Goal: Task Accomplishment & Management: Manage account settings

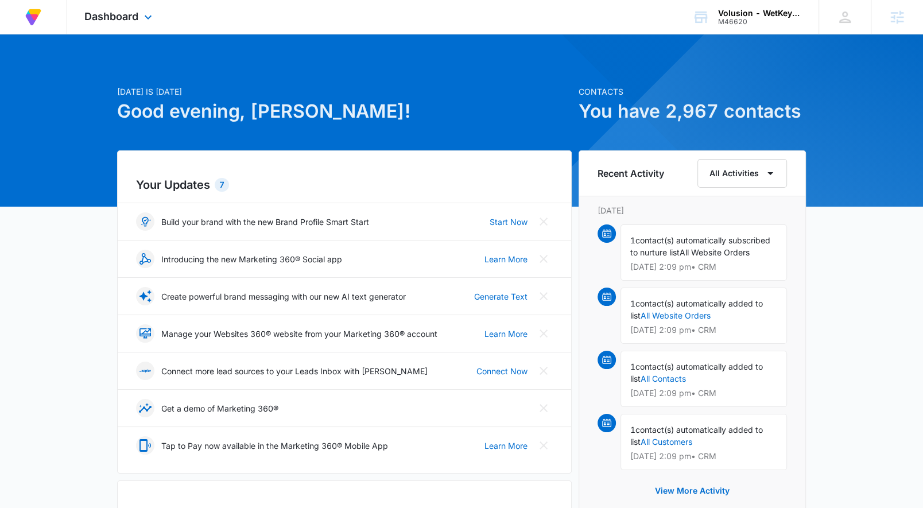
click at [141, 6] on div "Dashboard Apps Reputation Forms CRM Email Social Payments Content Ads Intellige…" at bounding box center [119, 17] width 105 height 34
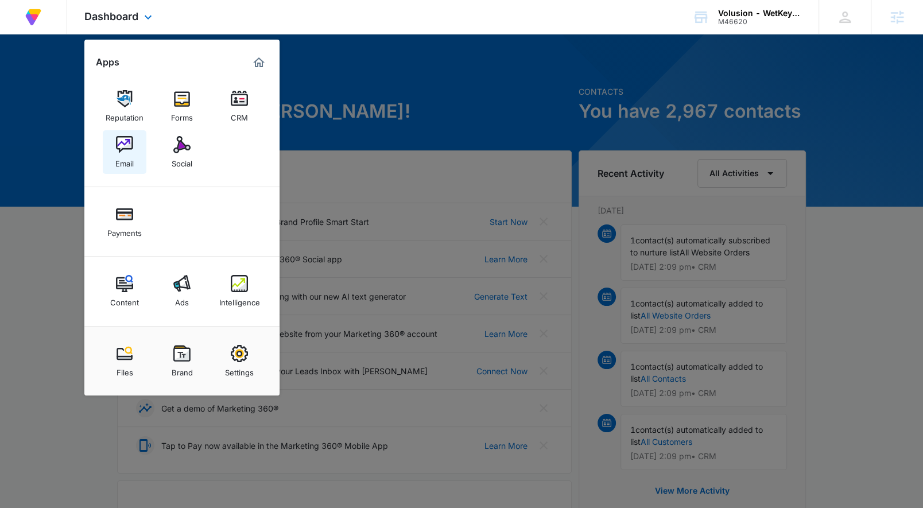
click at [120, 141] on img at bounding box center [124, 144] width 17 height 17
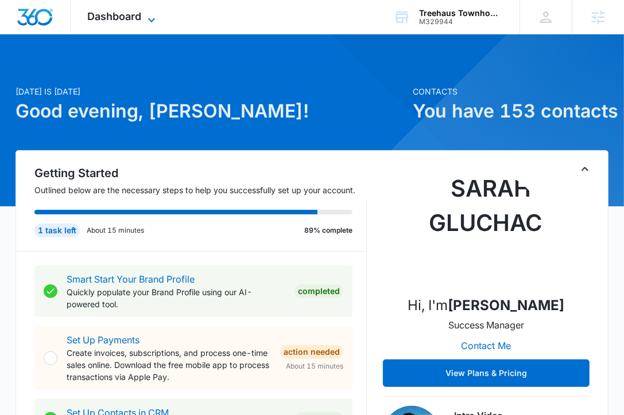
click at [129, 10] on span "Dashboard" at bounding box center [115, 16] width 54 height 12
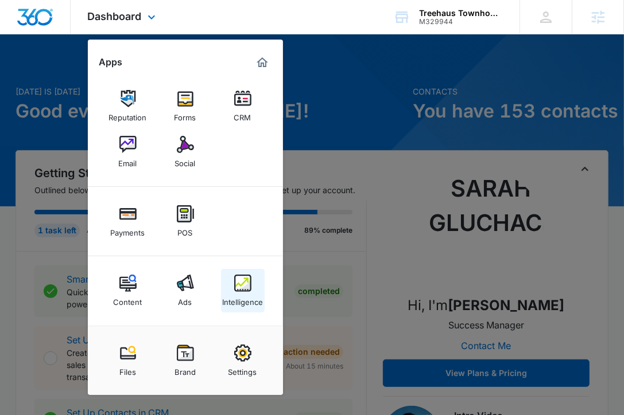
click at [241, 283] on img at bounding box center [242, 283] width 17 height 17
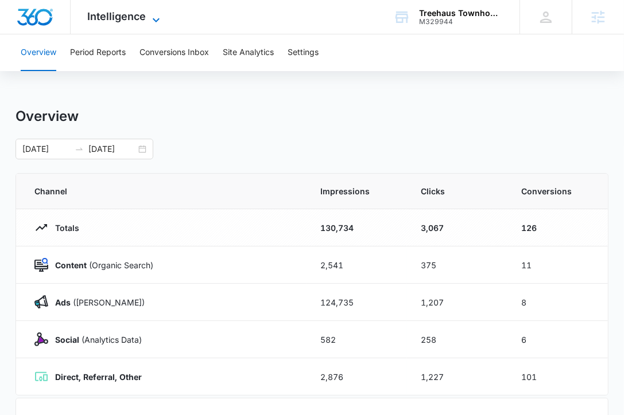
click at [116, 22] on span "Intelligence" at bounding box center [117, 16] width 59 height 12
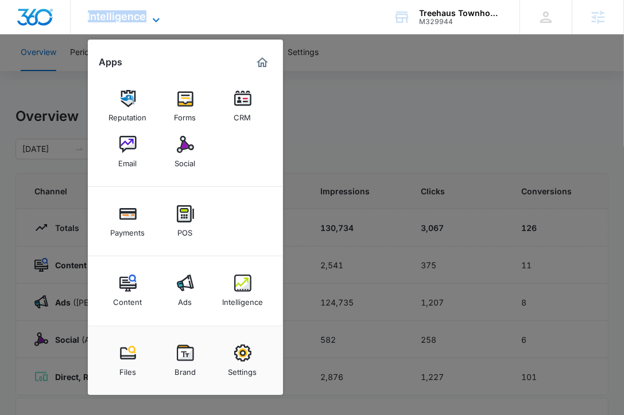
click at [116, 22] on span "Intelligence" at bounding box center [117, 16] width 59 height 12
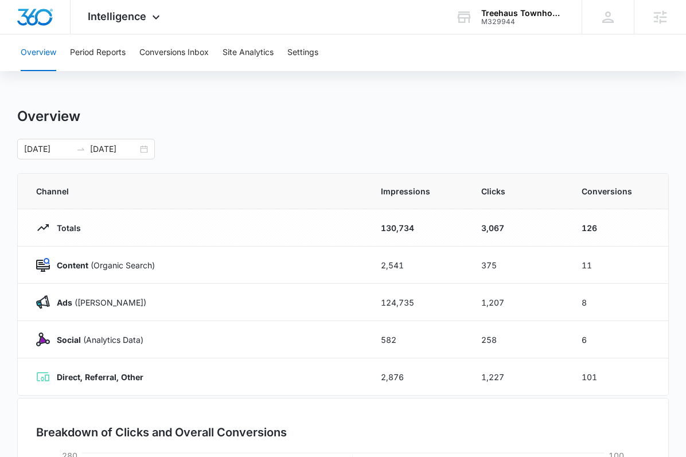
click at [199, 119] on div "Overview" at bounding box center [343, 116] width 652 height 17
click at [135, 16] on span "Intelligence" at bounding box center [117, 16] width 59 height 12
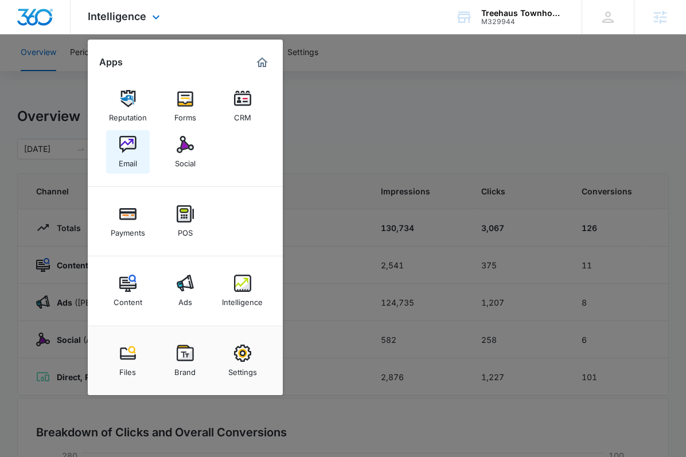
click at [135, 146] on img at bounding box center [127, 144] width 17 height 17
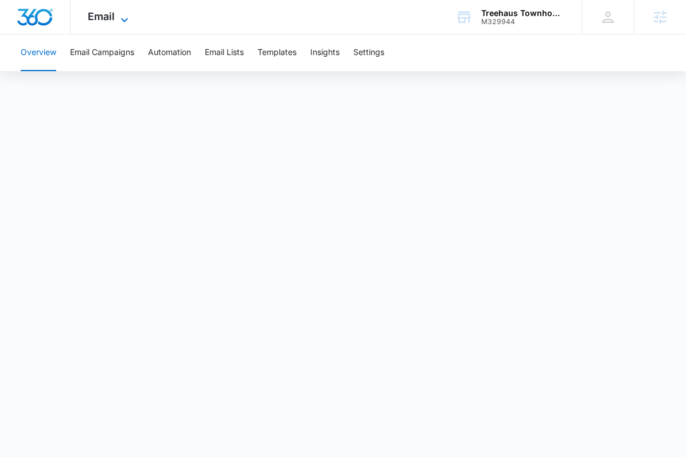
click at [108, 21] on span "Email" at bounding box center [101, 16] width 27 height 12
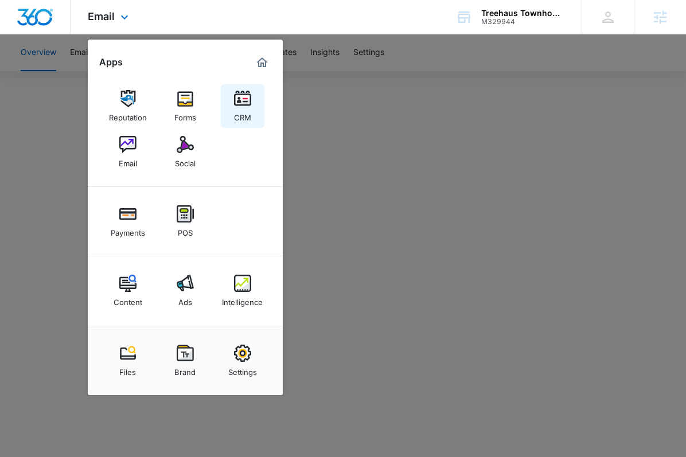
click at [249, 107] on img at bounding box center [242, 98] width 17 height 17
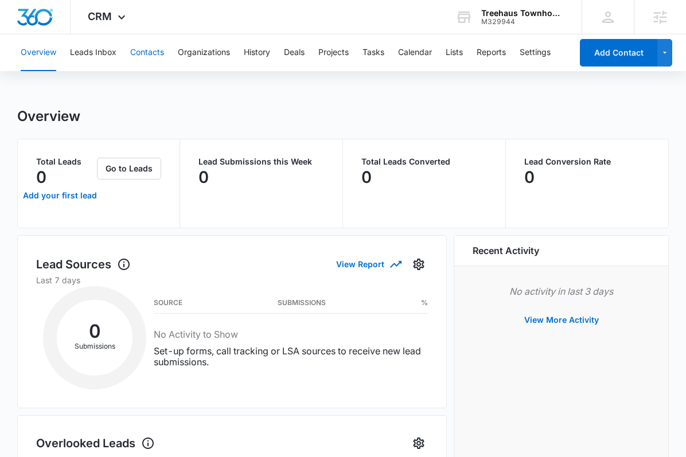
click at [136, 50] on button "Contacts" at bounding box center [147, 52] width 34 height 37
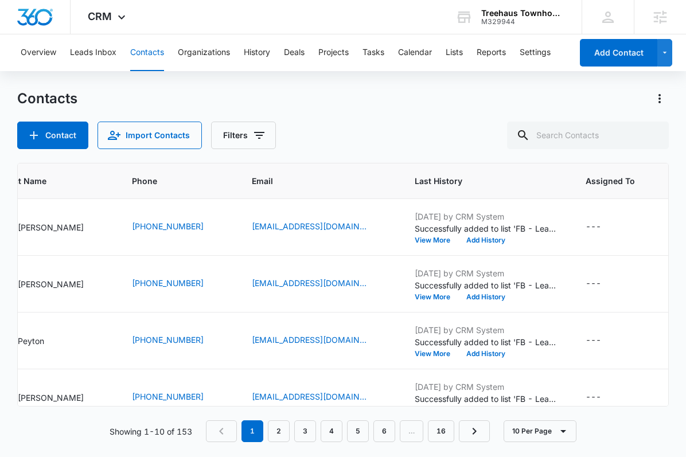
scroll to position [0, 138]
click at [487, 142] on input "text" at bounding box center [588, 136] width 162 height 28
click at [107, 22] on span "CRM" at bounding box center [100, 16] width 24 height 12
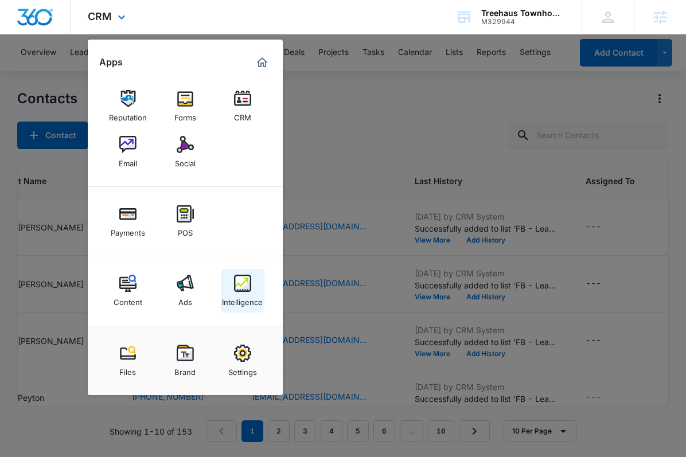
click at [239, 288] on img at bounding box center [242, 283] width 17 height 17
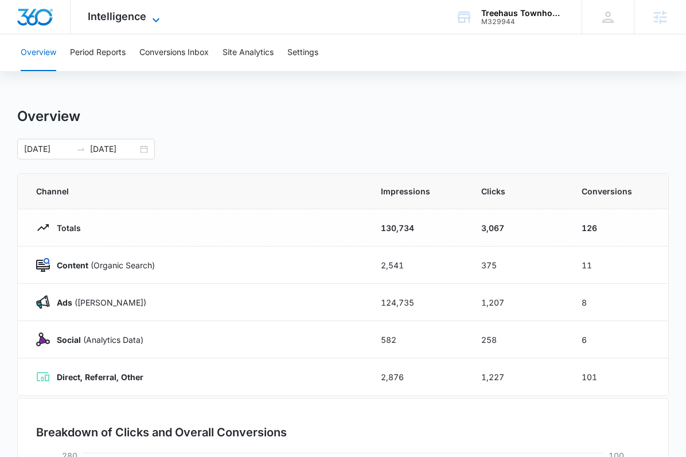
click at [122, 16] on span "Intelligence" at bounding box center [117, 16] width 59 height 12
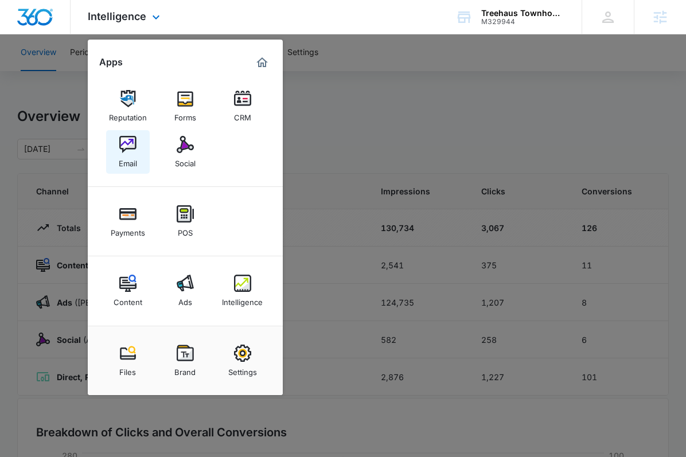
click at [131, 146] on img at bounding box center [127, 144] width 17 height 17
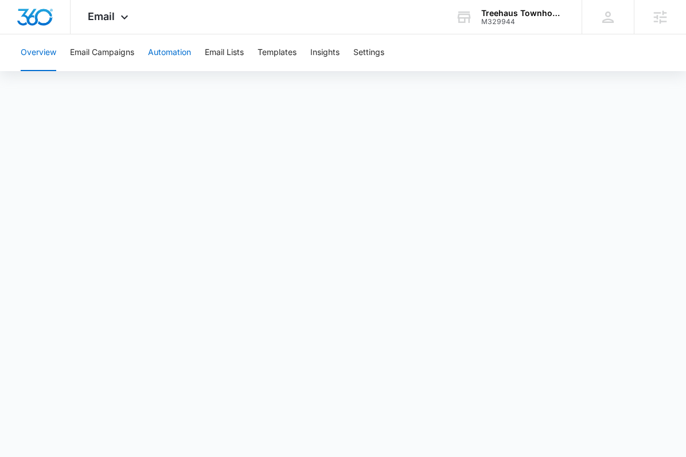
click at [173, 52] on button "Automation" at bounding box center [169, 52] width 43 height 37
click at [118, 17] on icon at bounding box center [125, 20] width 14 height 14
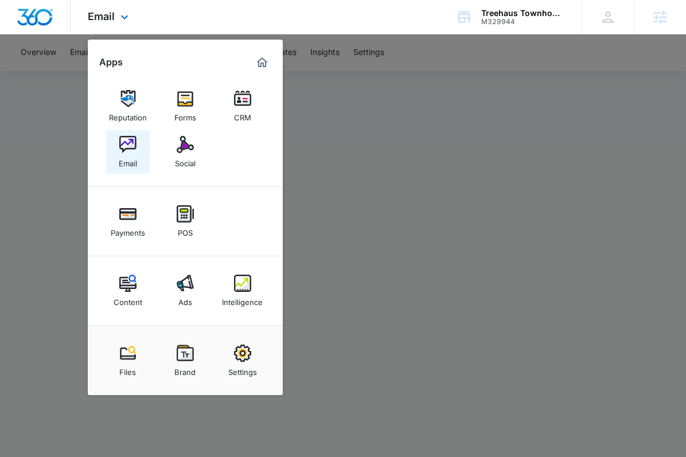
click at [126, 150] on img at bounding box center [127, 144] width 17 height 17
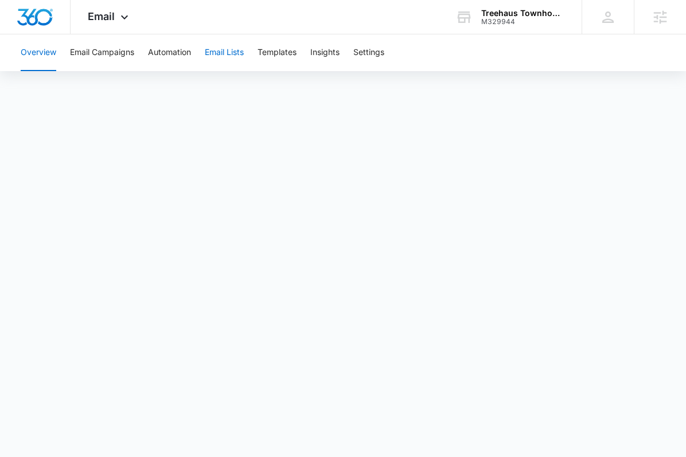
click at [234, 49] on button "Email Lists" at bounding box center [224, 52] width 39 height 37
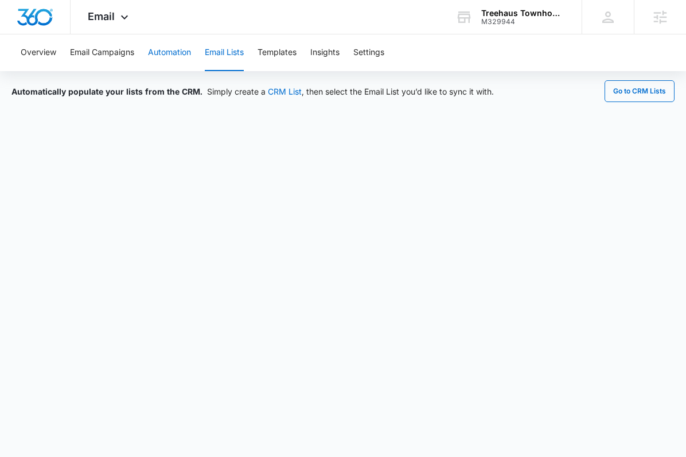
click at [157, 51] on button "Automation" at bounding box center [169, 52] width 43 height 37
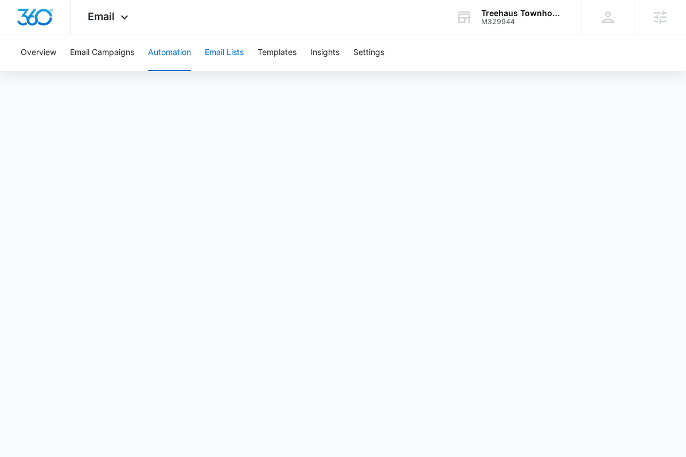
click at [219, 60] on button "Email Lists" at bounding box center [224, 52] width 39 height 37
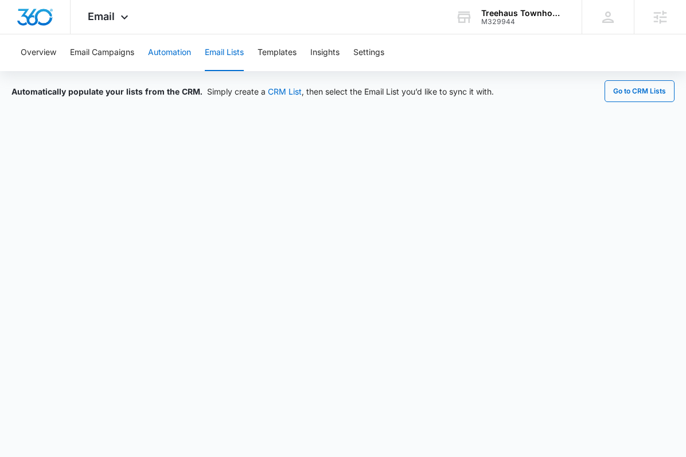
click at [179, 57] on button "Automation" at bounding box center [169, 52] width 43 height 37
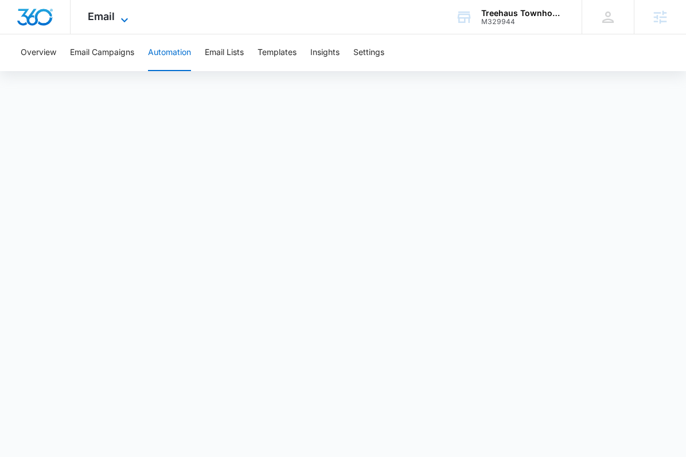
click at [105, 11] on span "Email" at bounding box center [101, 16] width 27 height 12
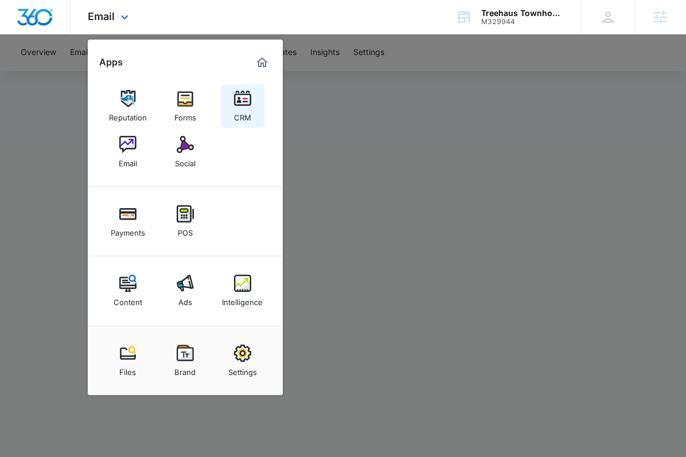
click at [224, 99] on link "CRM" at bounding box center [243, 106] width 44 height 44
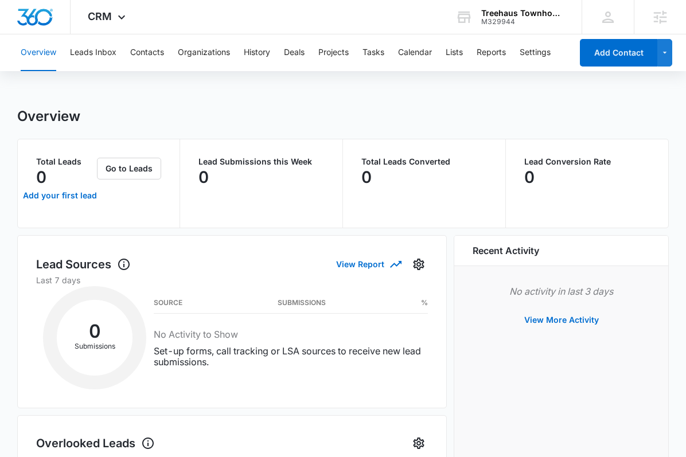
click at [126, 49] on div "Overview Leads Inbox Contacts Organizations History Deals Projects Tasks Calend…" at bounding box center [293, 52] width 558 height 37
click at [145, 51] on button "Contacts" at bounding box center [147, 52] width 34 height 37
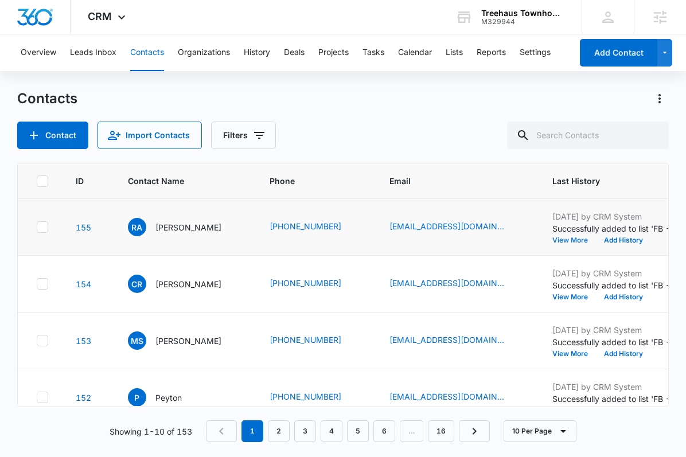
click at [487, 239] on button "View More" at bounding box center [575, 240] width 44 height 7
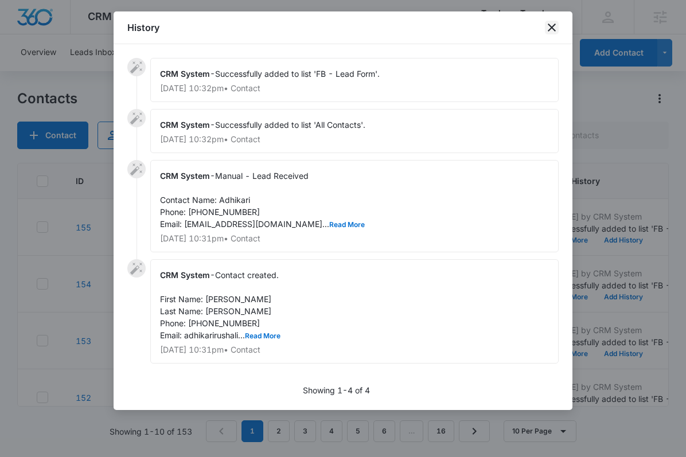
click at [487, 25] on icon "close" at bounding box center [552, 28] width 14 height 14
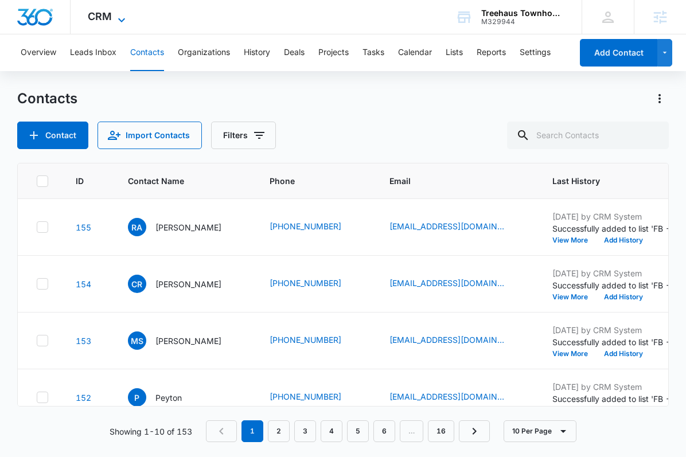
click at [108, 19] on span "CRM" at bounding box center [100, 16] width 24 height 12
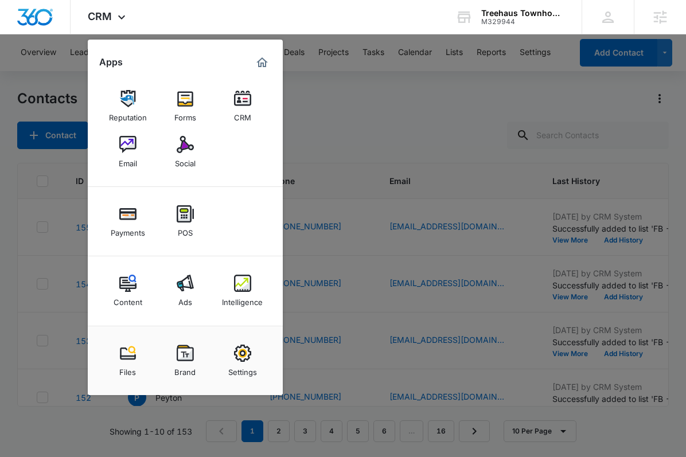
click at [368, 119] on div at bounding box center [343, 228] width 686 height 457
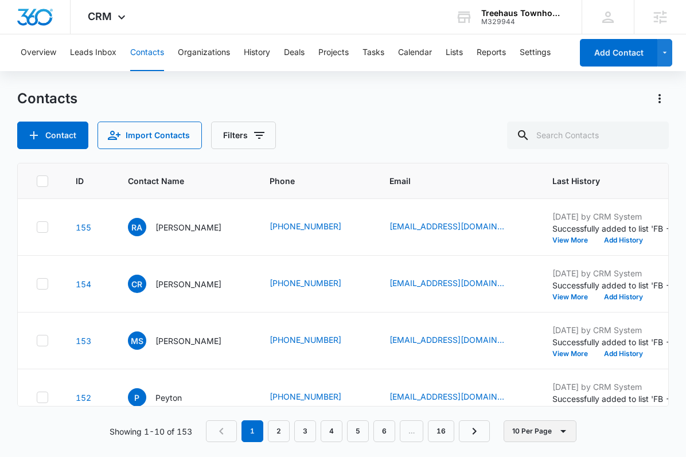
click at [487, 415] on button "10 Per Page" at bounding box center [540, 432] width 73 height 22
click at [487, 397] on div "50 Per Page" at bounding box center [542, 398] width 47 height 8
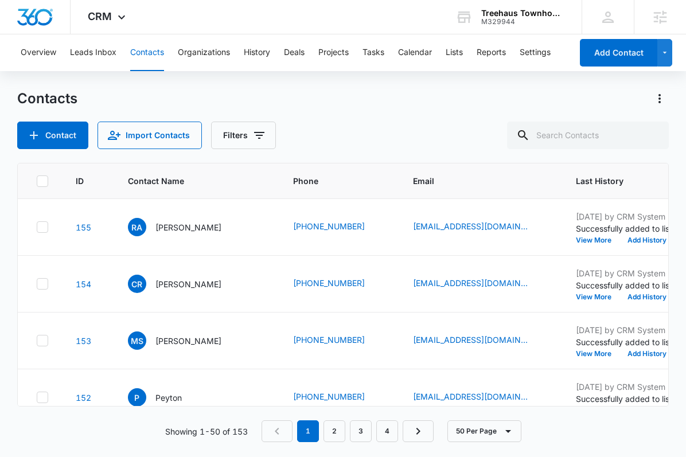
click at [40, 180] on icon at bounding box center [42, 181] width 10 height 10
click at [37, 181] on input "checkbox" at bounding box center [36, 181] width 1 height 1
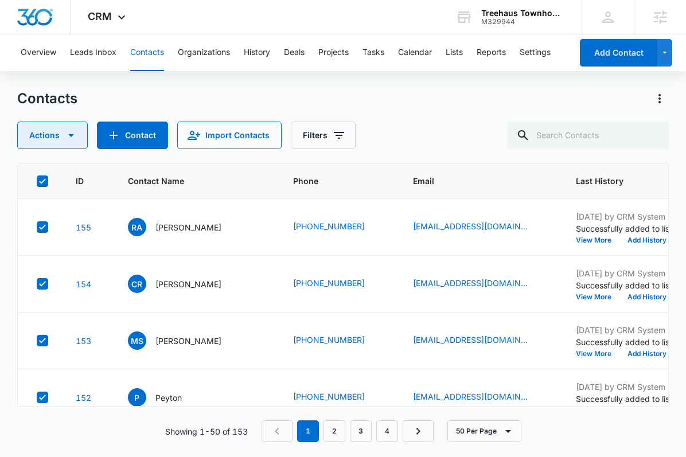
click at [56, 143] on button "Actions" at bounding box center [52, 136] width 71 height 28
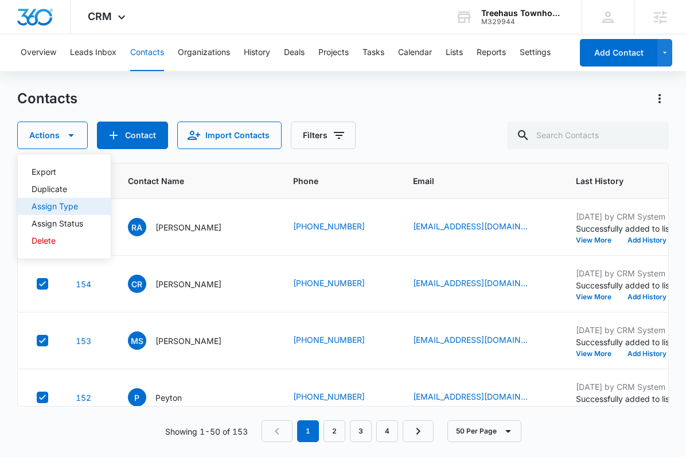
click at [55, 201] on button "Assign Type" at bounding box center [64, 206] width 93 height 17
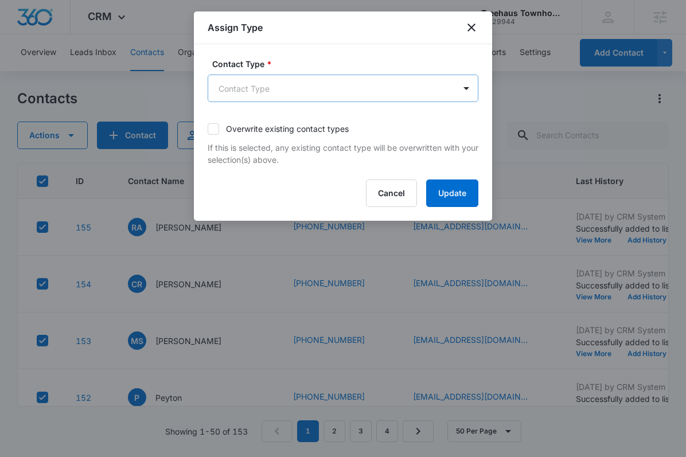
click at [270, 88] on body "CRM Apps Reputation Forms CRM Email Social Payments POS Content Ads Intelligenc…" at bounding box center [343, 228] width 686 height 457
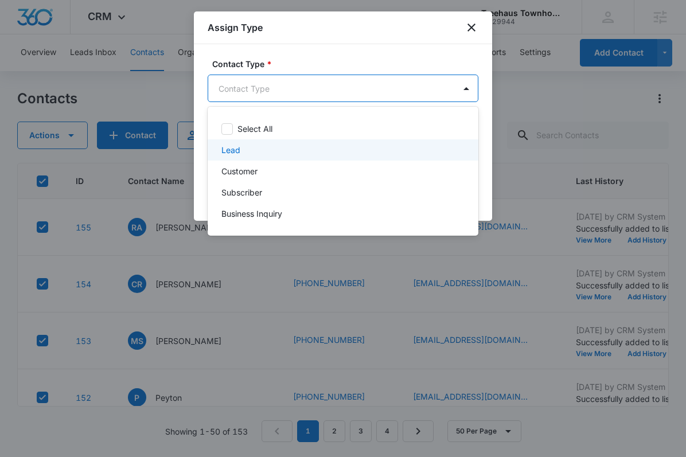
click at [258, 146] on div "Lead" at bounding box center [341, 150] width 241 height 12
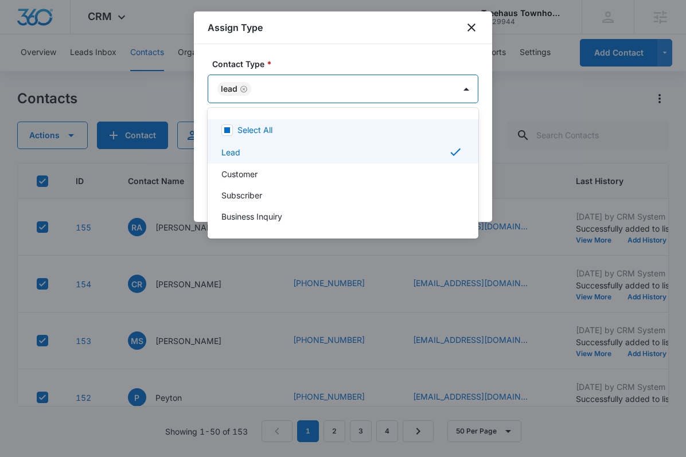
click at [301, 46] on div at bounding box center [343, 228] width 686 height 457
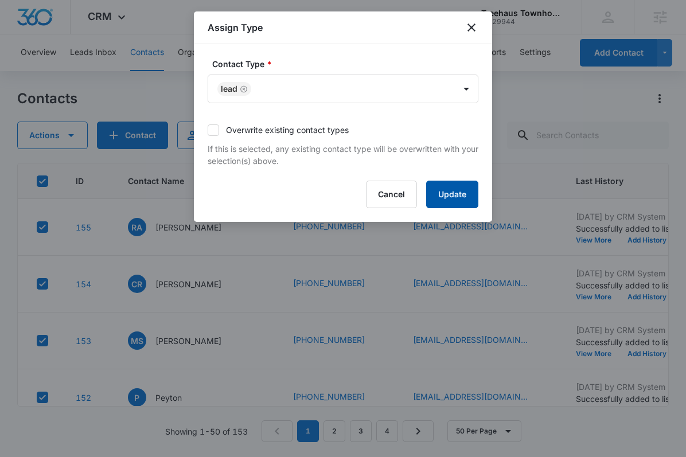
click at [457, 190] on button "Update" at bounding box center [452, 195] width 52 height 28
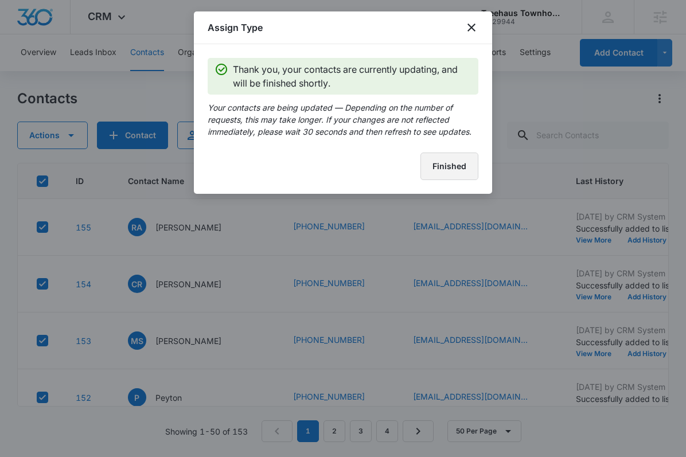
click at [462, 162] on button "Finished" at bounding box center [450, 167] width 58 height 28
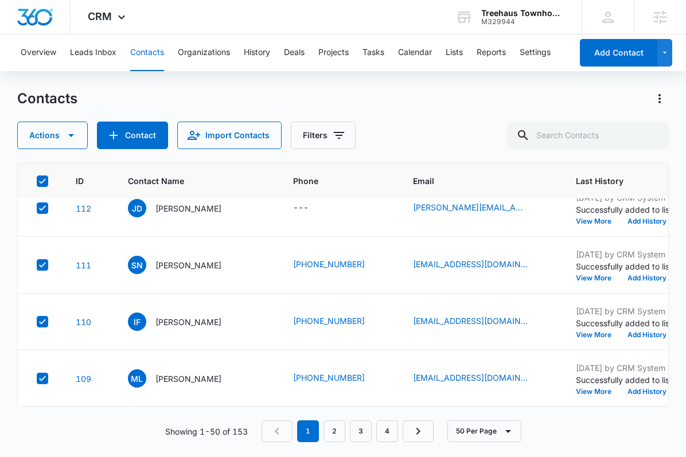
scroll to position [2633, 0]
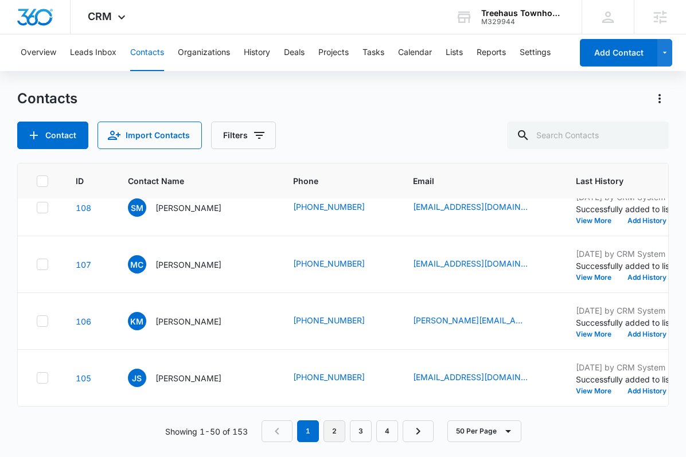
click at [335, 415] on link "2" at bounding box center [335, 432] width 22 height 22
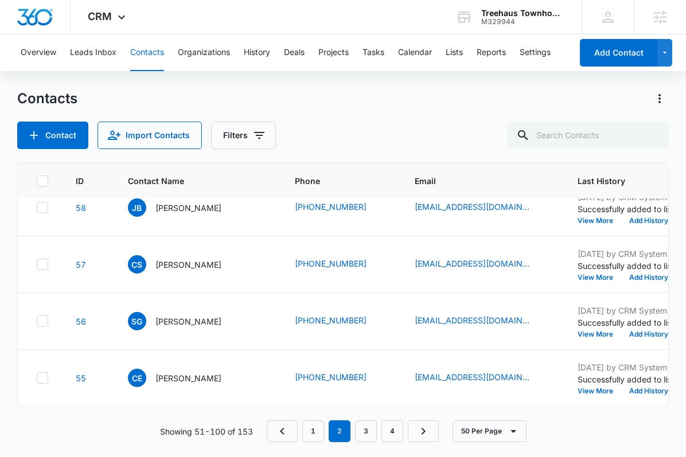
scroll to position [0, 0]
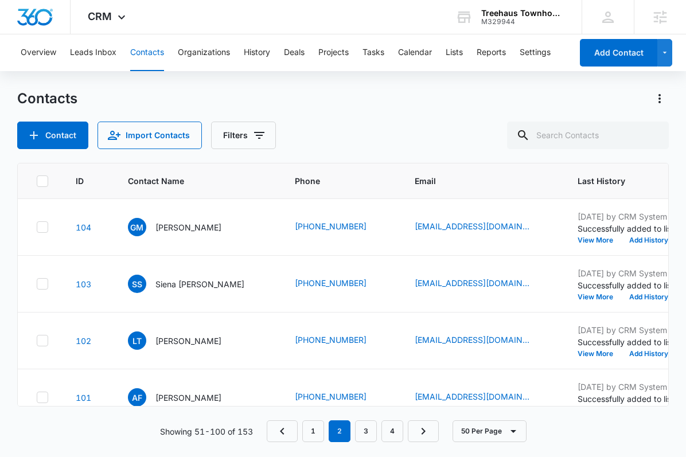
click at [38, 181] on icon at bounding box center [42, 181] width 10 height 10
click at [37, 181] on input "checkbox" at bounding box center [36, 181] width 1 height 1
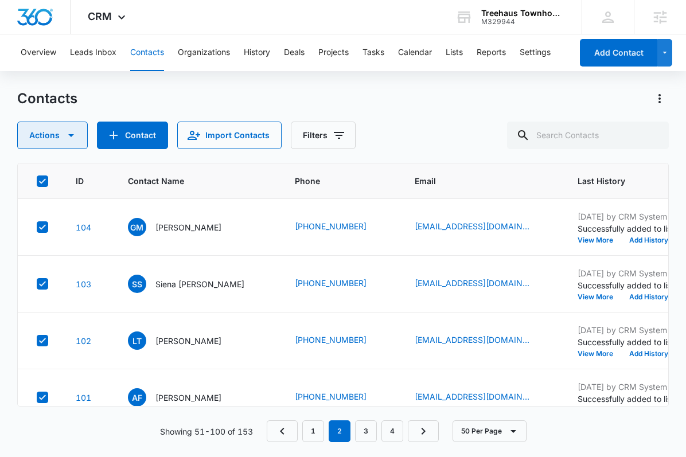
click at [72, 133] on icon "button" at bounding box center [71, 136] width 14 height 14
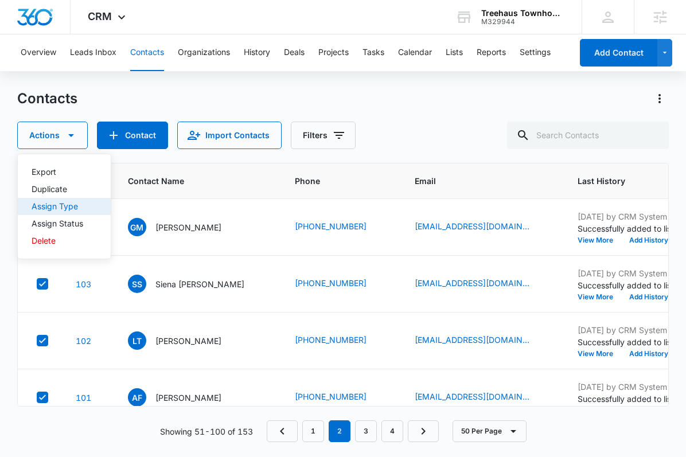
click at [61, 203] on div "Assign Type" at bounding box center [58, 207] width 52 height 8
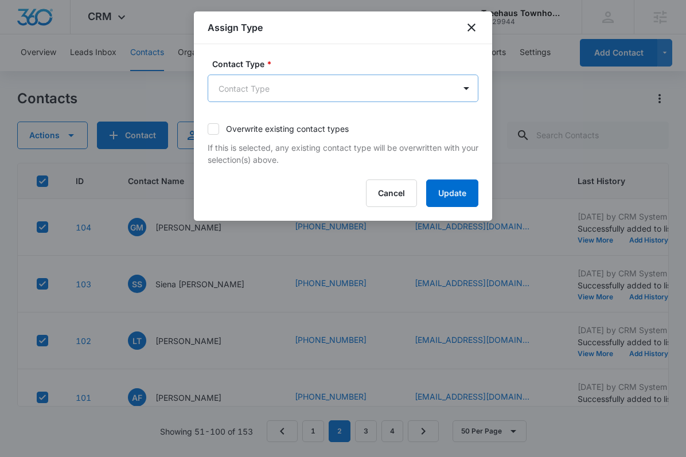
click at [325, 84] on body "CRM Apps Reputation Forms CRM Email Social Payments POS Content Ads Intelligenc…" at bounding box center [343, 228] width 686 height 457
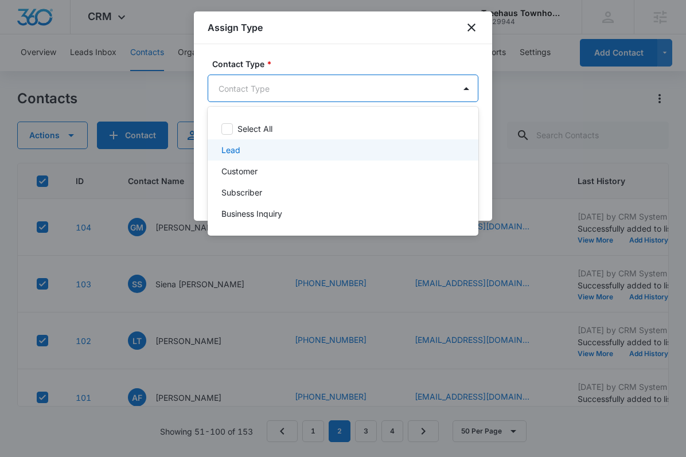
click at [294, 147] on div "Lead" at bounding box center [341, 150] width 241 height 12
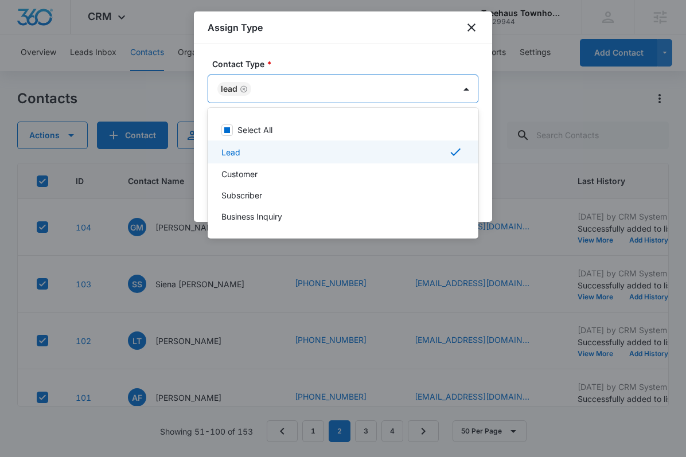
click at [446, 58] on div at bounding box center [343, 228] width 686 height 457
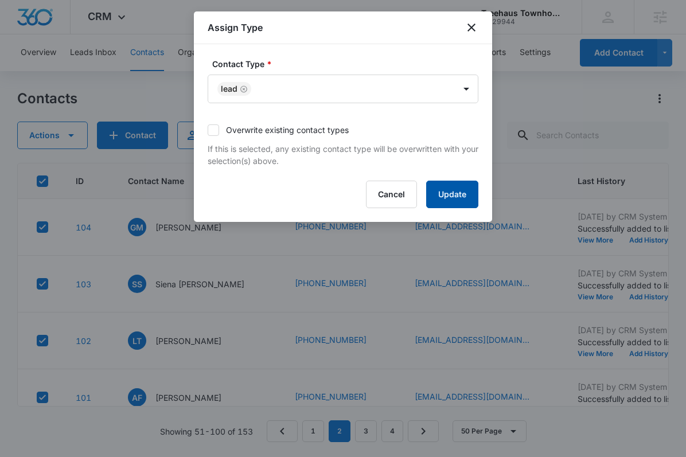
click at [458, 189] on button "Update" at bounding box center [452, 195] width 52 height 28
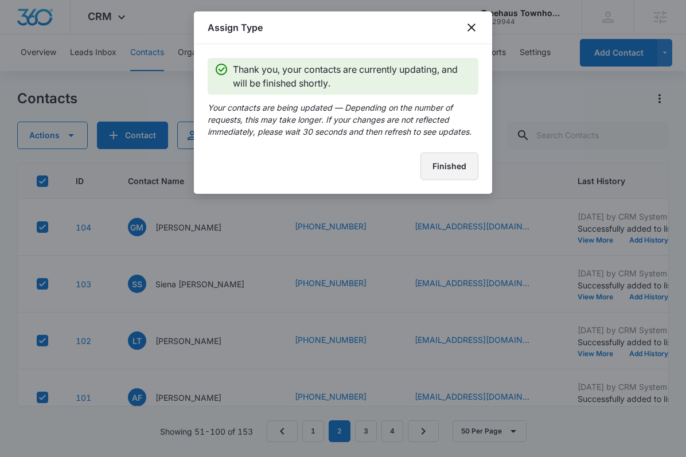
click at [458, 166] on button "Finished" at bounding box center [450, 167] width 58 height 28
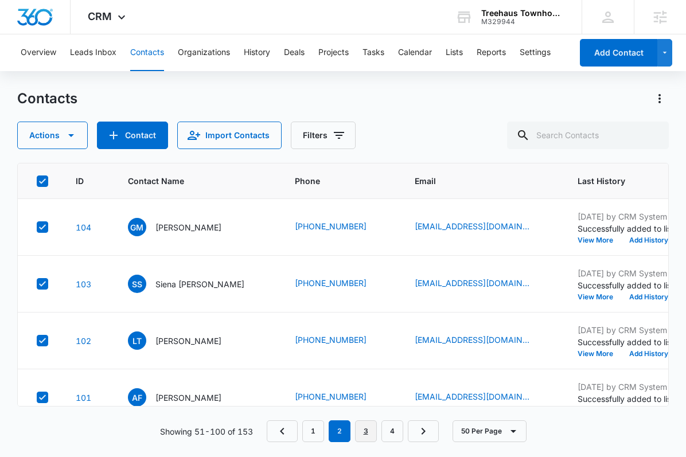
click at [368, 415] on link "3" at bounding box center [366, 432] width 22 height 22
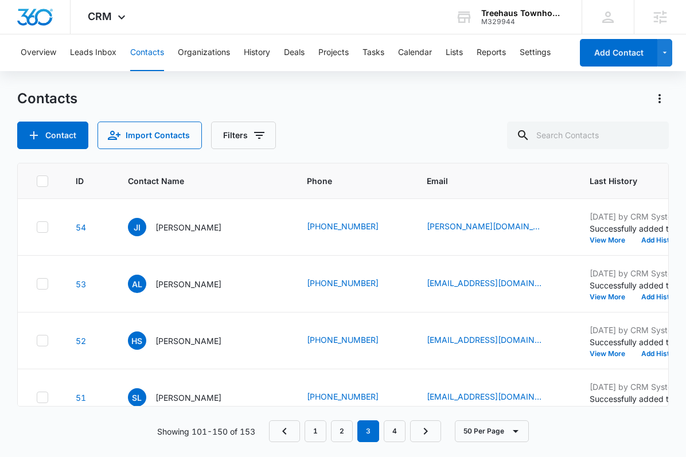
drag, startPoint x: 46, startPoint y: 181, endPoint x: 281, endPoint y: 126, distance: 240.6
click at [46, 181] on icon at bounding box center [42, 181] width 10 height 10
click at [37, 181] on input "checkbox" at bounding box center [36, 181] width 1 height 1
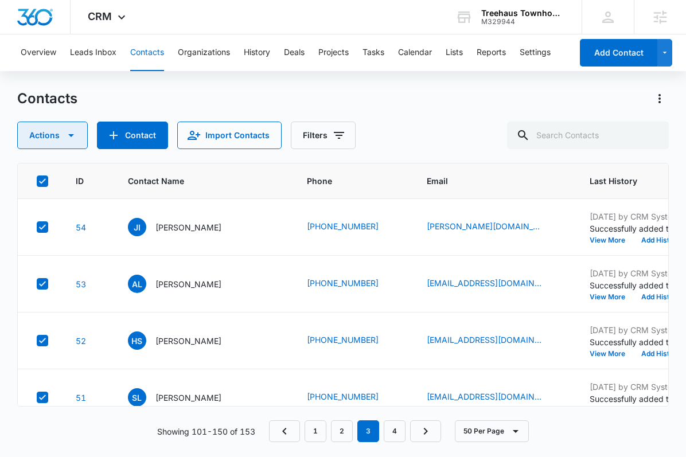
click at [65, 137] on icon "button" at bounding box center [71, 136] width 14 height 14
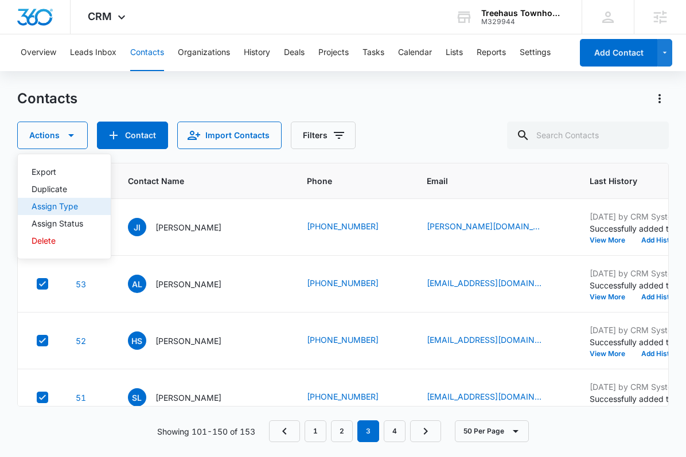
click at [61, 203] on div "Assign Type" at bounding box center [58, 207] width 52 height 8
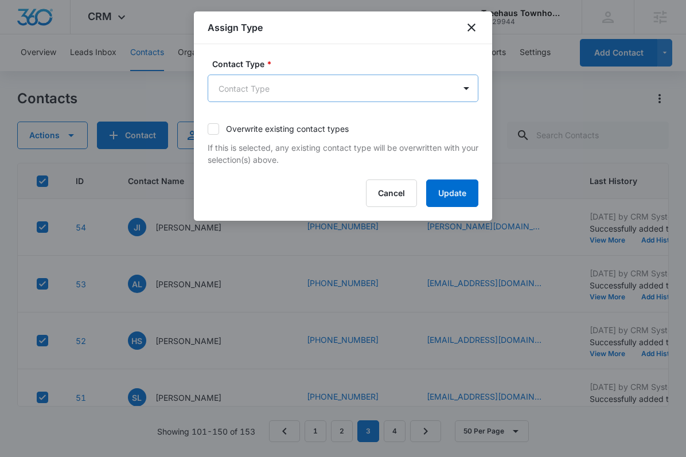
click at [310, 91] on body "CRM Apps Reputation Forms CRM Email Social Payments POS Content Ads Intelligenc…" at bounding box center [343, 228] width 686 height 457
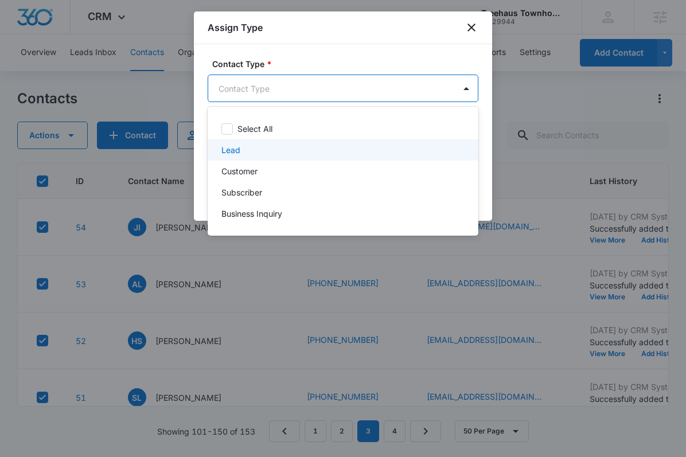
click at [286, 142] on div "Lead" at bounding box center [343, 149] width 271 height 21
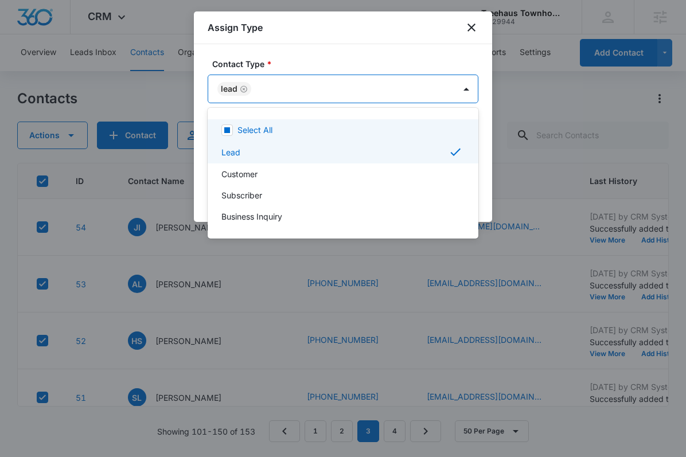
click at [324, 60] on div at bounding box center [343, 228] width 686 height 457
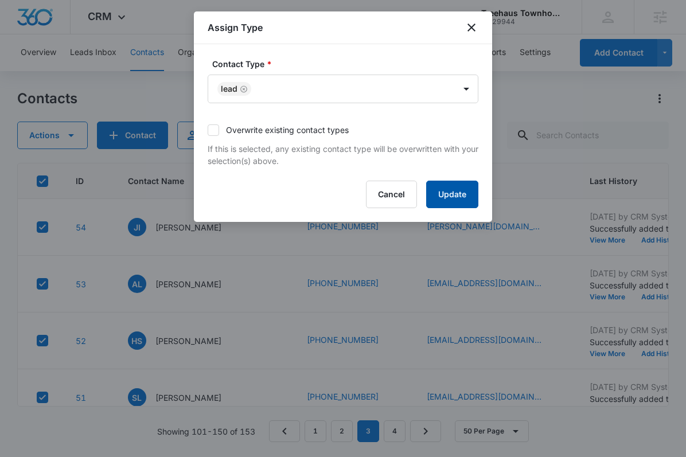
click at [448, 193] on button "Update" at bounding box center [452, 195] width 52 height 28
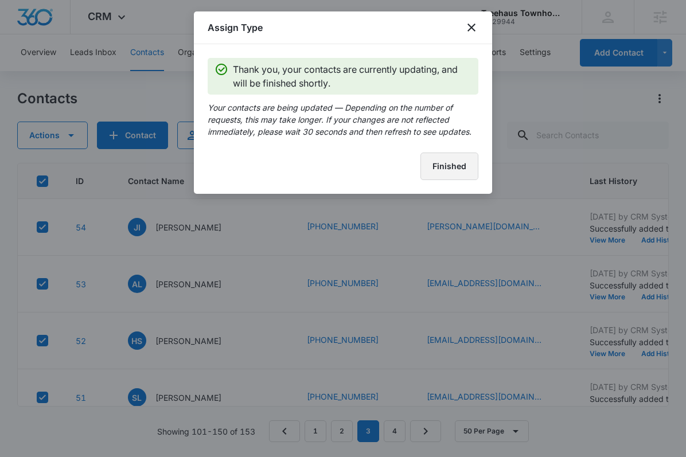
click at [445, 170] on button "Finished" at bounding box center [450, 167] width 58 height 28
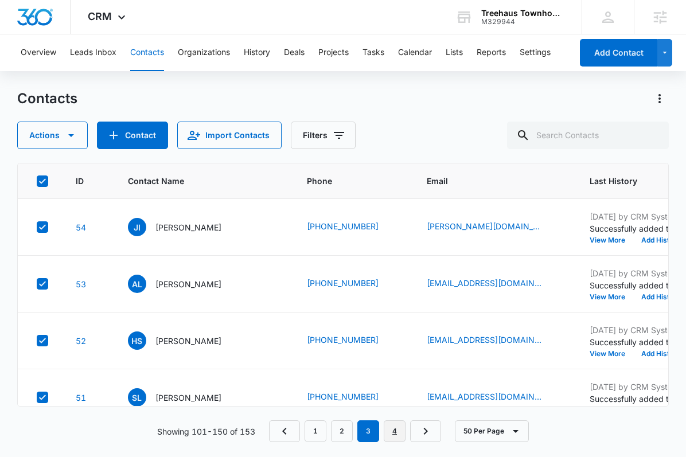
click at [395, 415] on link "4" at bounding box center [395, 432] width 22 height 22
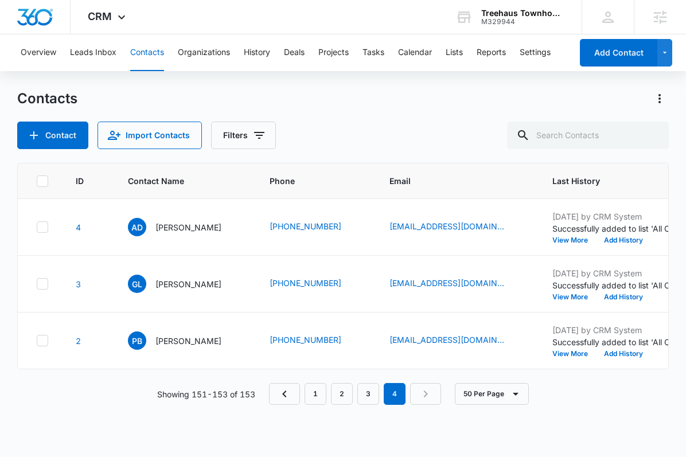
click at [41, 182] on icon at bounding box center [42, 180] width 7 height 5
click at [37, 181] on input "checkbox" at bounding box center [36, 181] width 1 height 1
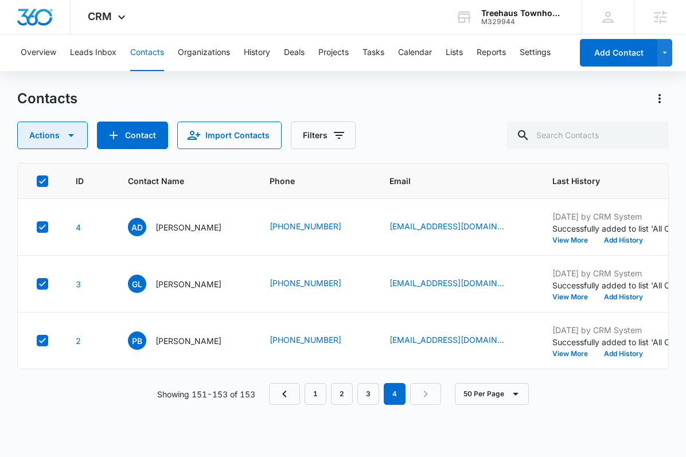
click at [56, 136] on button "Actions" at bounding box center [52, 136] width 71 height 28
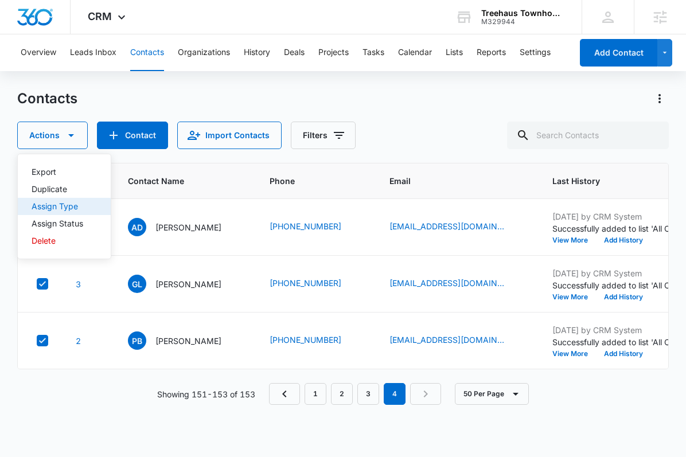
click at [59, 207] on div "Assign Type" at bounding box center [58, 207] width 52 height 8
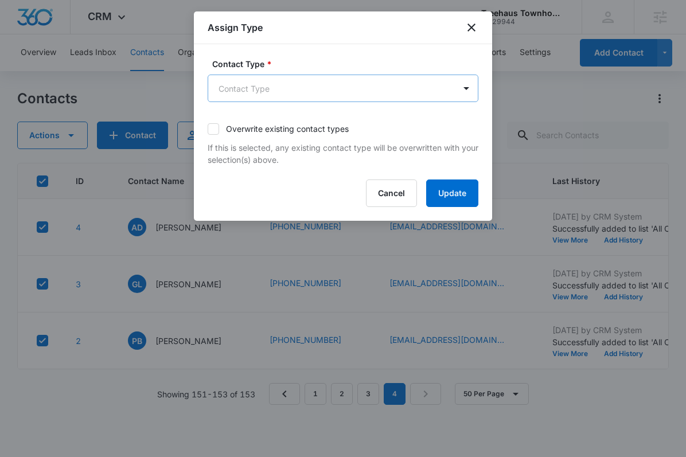
click at [289, 92] on body "CRM Apps Reputation Forms CRM Email Social Payments POS Content Ads Intelligenc…" at bounding box center [343, 228] width 686 height 457
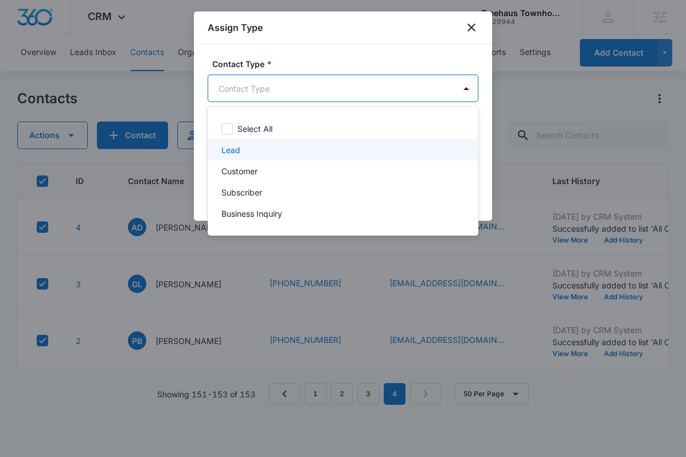
click at [274, 149] on div "Lead" at bounding box center [341, 150] width 241 height 12
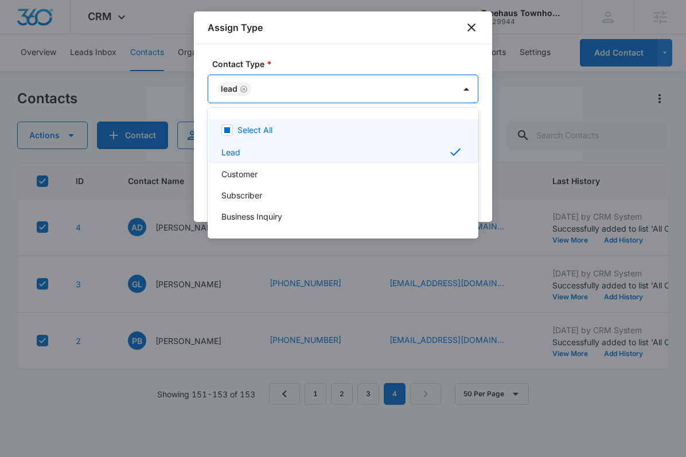
click at [396, 79] on div at bounding box center [343, 228] width 686 height 457
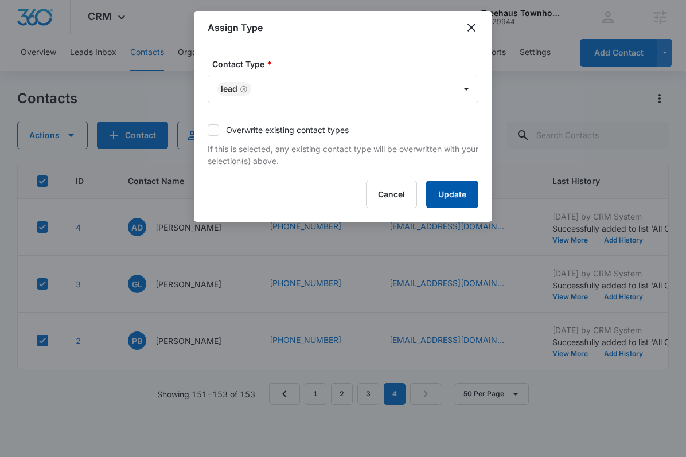
click at [447, 191] on button "Update" at bounding box center [452, 195] width 52 height 28
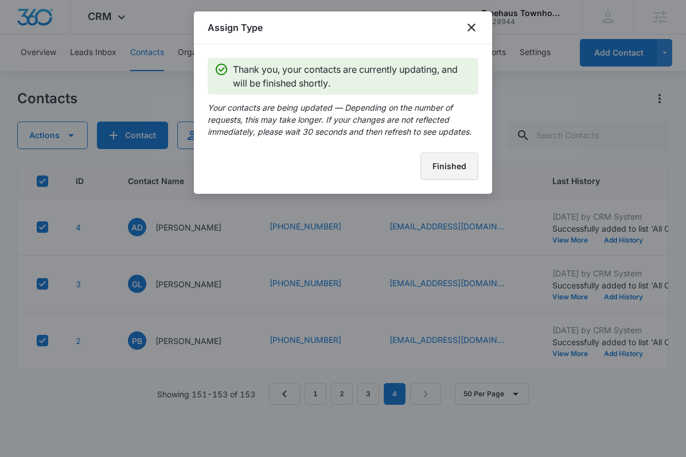
click at [452, 169] on button "Finished" at bounding box center [450, 167] width 58 height 28
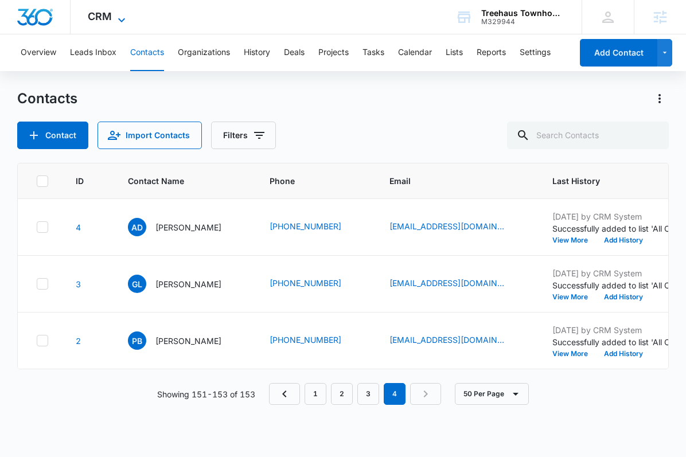
click at [99, 13] on span "CRM" at bounding box center [100, 16] width 24 height 12
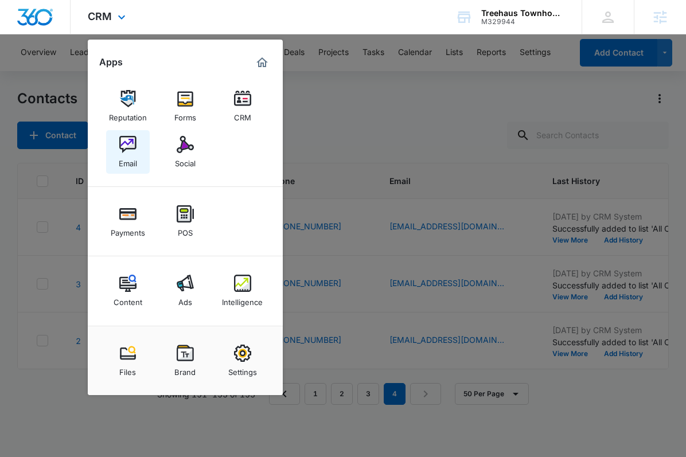
click at [131, 148] on img at bounding box center [127, 144] width 17 height 17
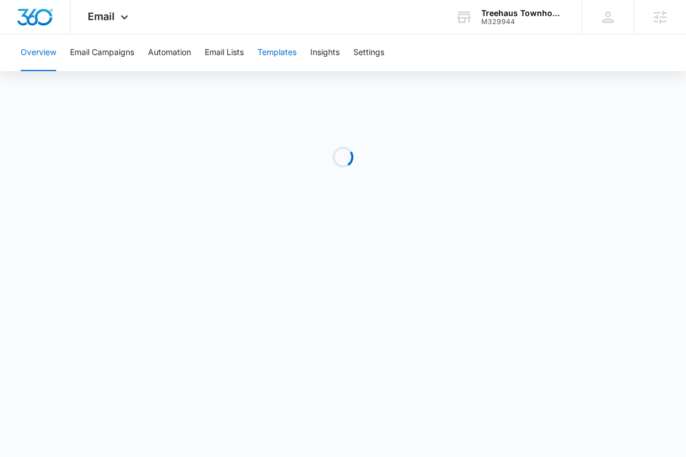
click at [283, 53] on button "Templates" at bounding box center [277, 52] width 39 height 37
click at [232, 51] on button "Email Lists" at bounding box center [224, 52] width 39 height 37
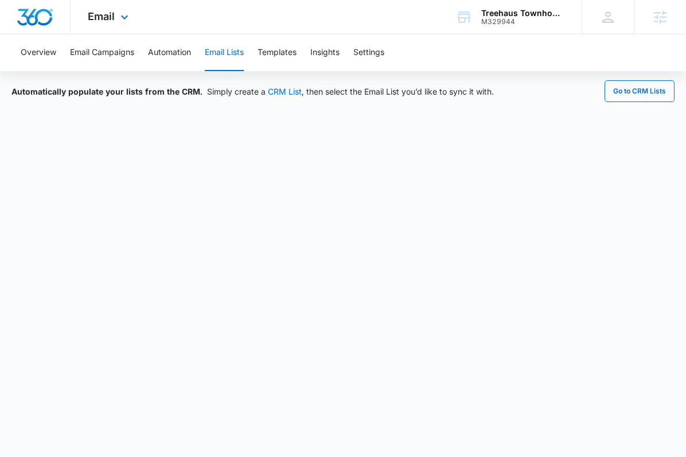
click at [112, 25] on div "Email Apps Reputation Forms CRM Email Social Payments POS Content Ads Intellige…" at bounding box center [110, 17] width 78 height 34
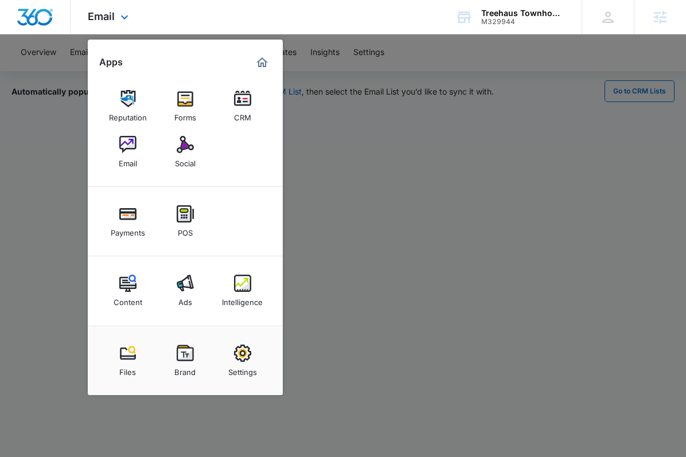
click at [112, 25] on div "Email Apps Reputation Forms CRM Email Social Payments POS Content Ads Intellige…" at bounding box center [110, 17] width 78 height 34
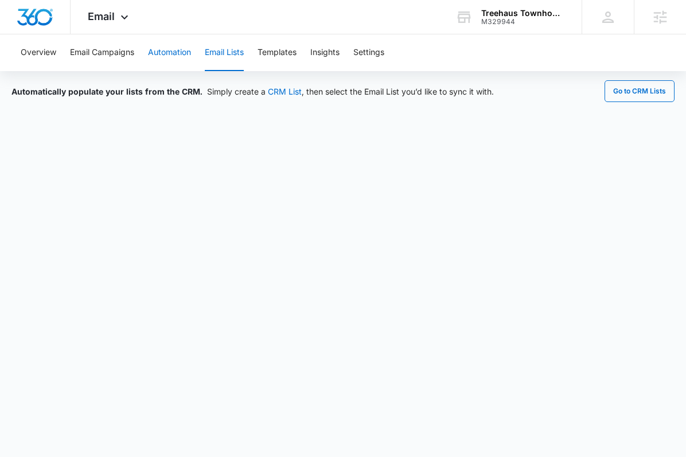
click at [168, 56] on button "Automation" at bounding box center [169, 52] width 43 height 37
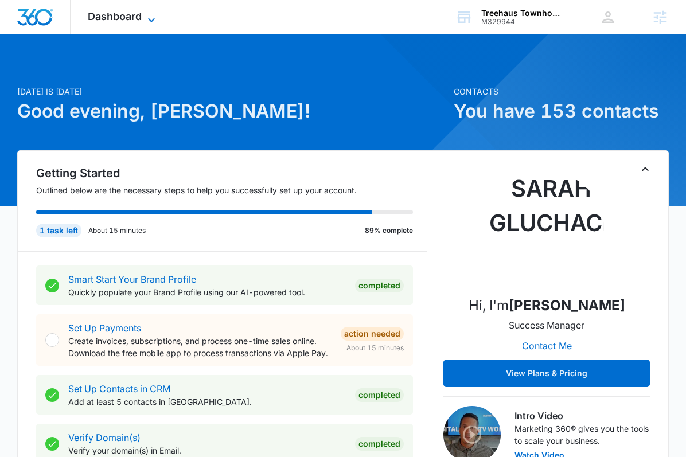
click at [123, 20] on span "Dashboard" at bounding box center [115, 16] width 54 height 12
click at [165, 21] on div "Dashboard Apps Reputation Websites Forms CRM Email Social Shop Payments POS Con…" at bounding box center [123, 17] width 105 height 34
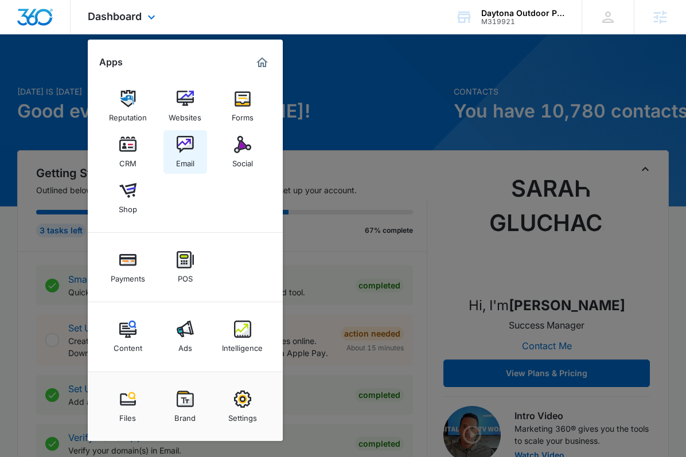
click at [190, 145] on img at bounding box center [185, 144] width 17 height 17
